Goal: Navigation & Orientation: Find specific page/section

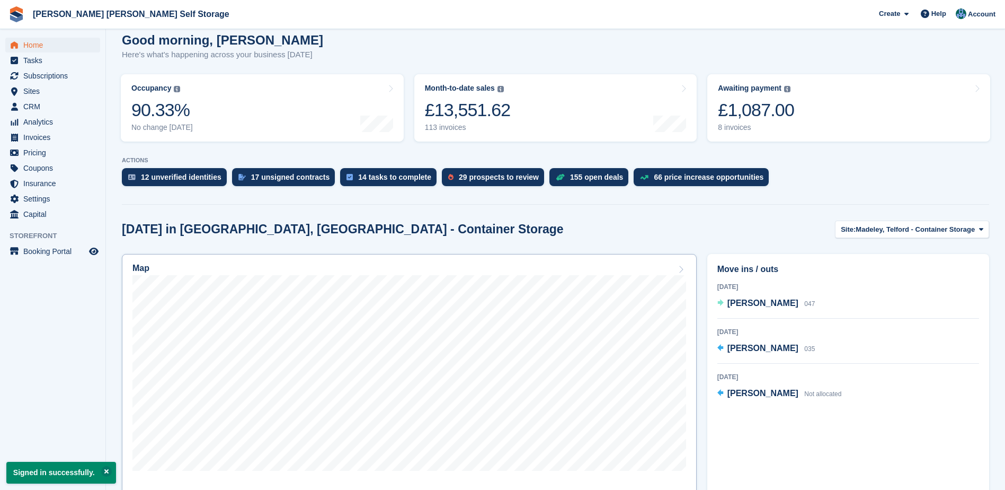
scroll to position [106, 0]
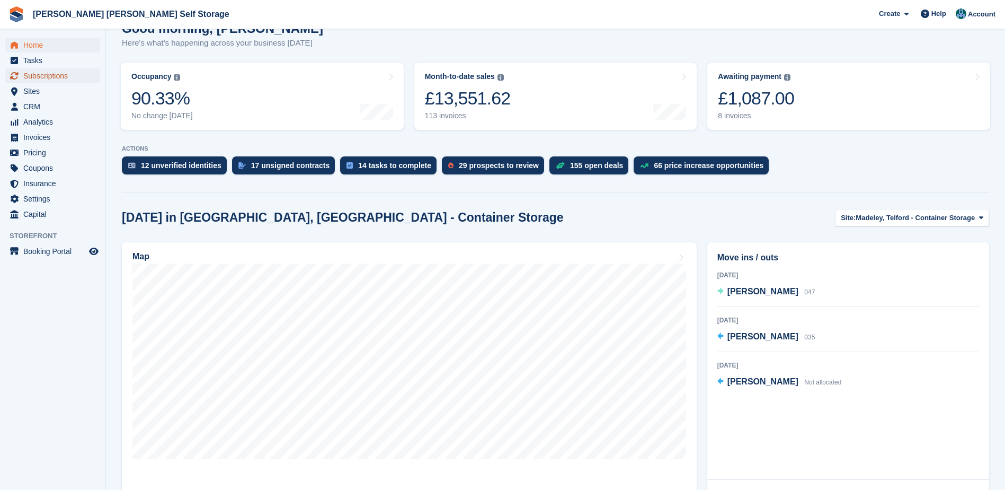
click at [51, 77] on span "Subscriptions" at bounding box center [55, 75] width 64 height 15
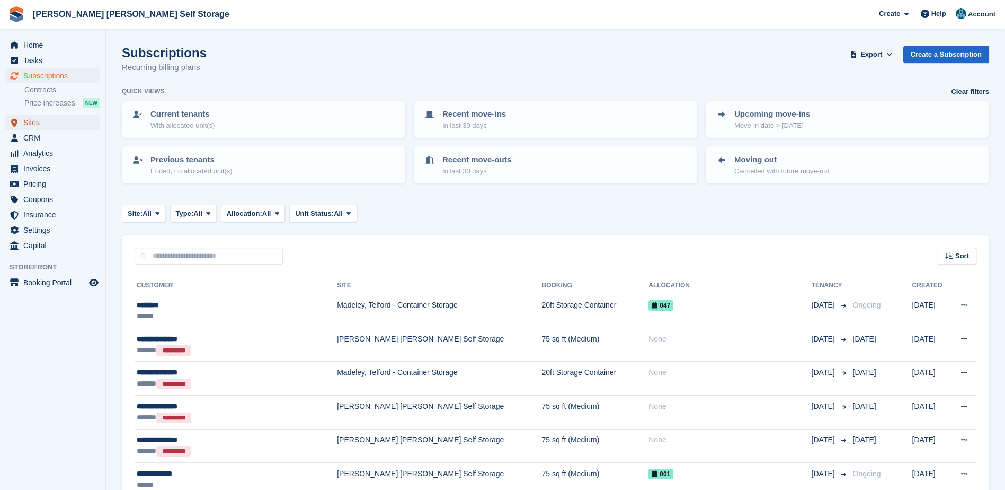
click at [47, 128] on span "Sites" at bounding box center [55, 122] width 64 height 15
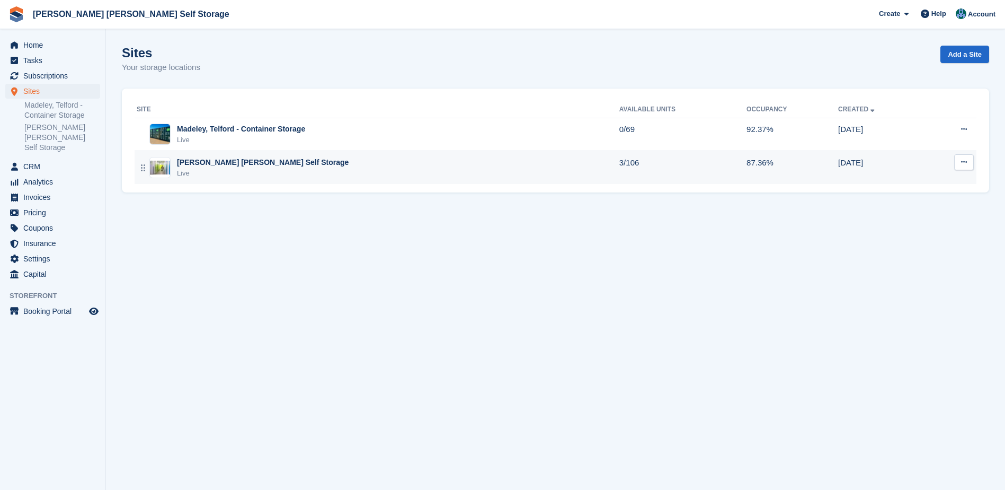
click at [222, 163] on div "[PERSON_NAME] [PERSON_NAME] Self Storage" at bounding box center [263, 162] width 172 height 11
